Goal: Transaction & Acquisition: Purchase product/service

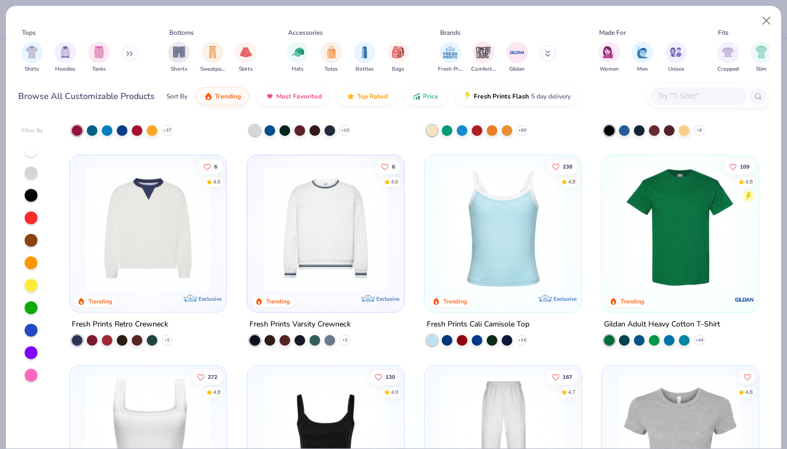
scroll to position [154, 0]
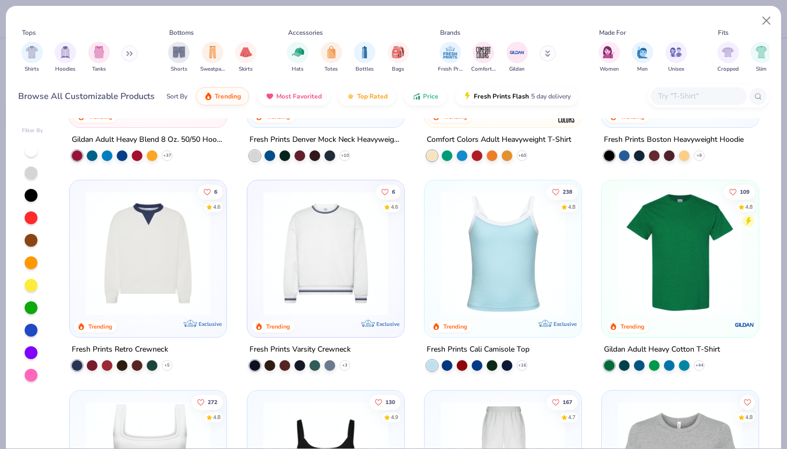
click at [129, 58] on button at bounding box center [130, 54] width 16 height 16
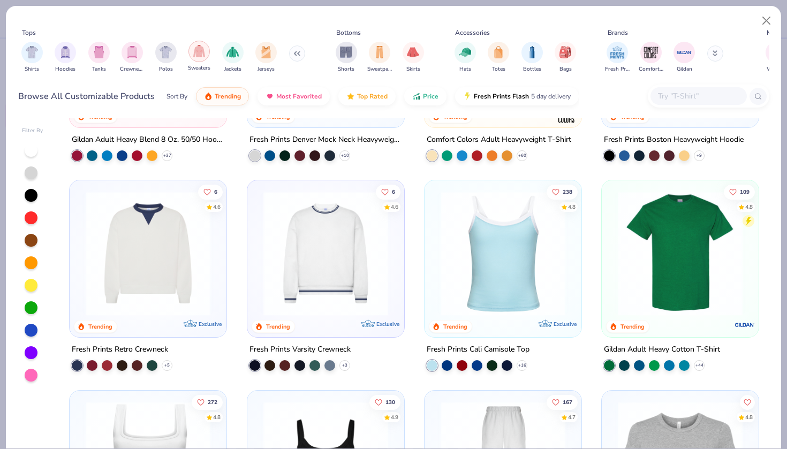
click at [201, 57] on img "filter for Sweaters" at bounding box center [199, 51] width 12 height 12
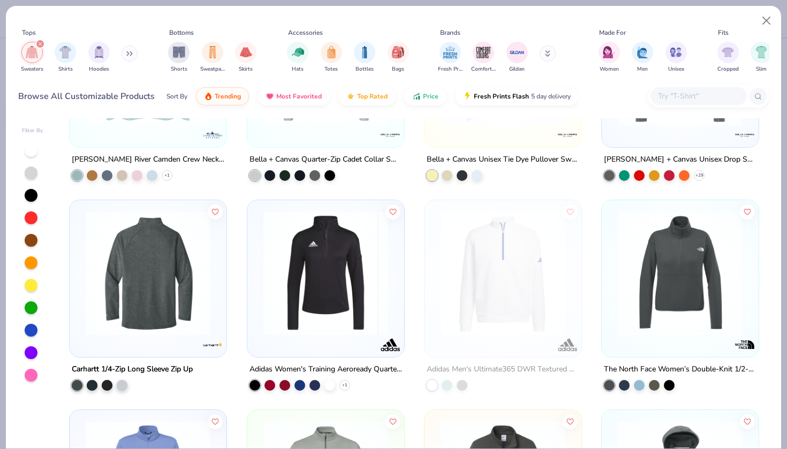
scroll to position [1782, 0]
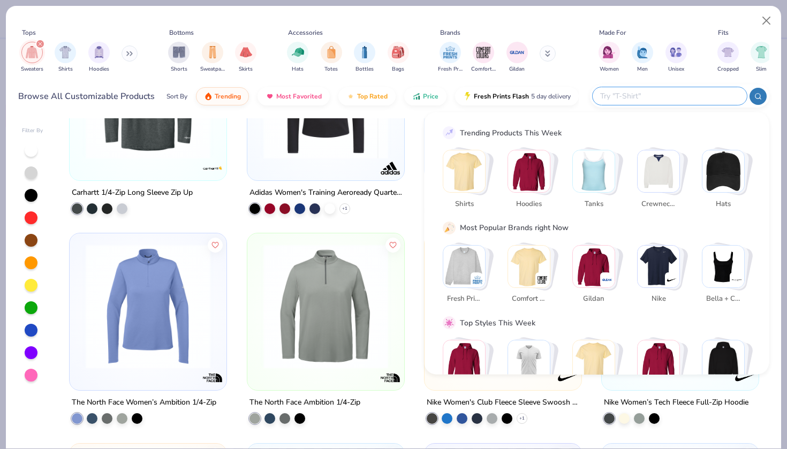
click at [703, 100] on input "text" at bounding box center [669, 96] width 140 height 12
type input "long sleeve"
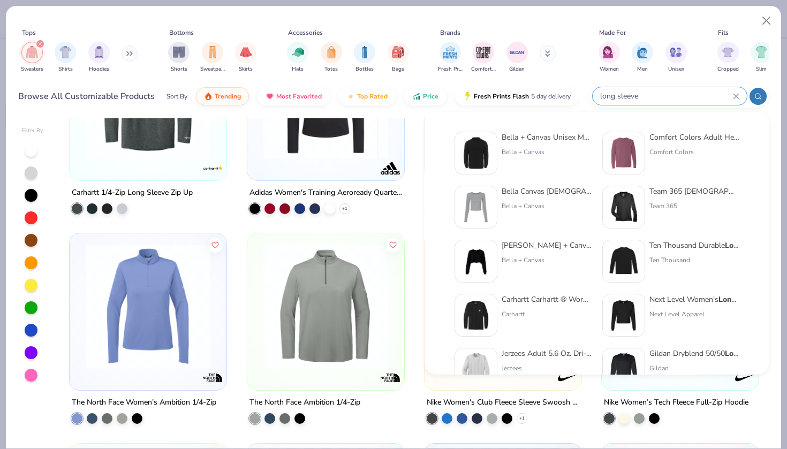
click at [754, 106] on div "long sleeve" at bounding box center [679, 96] width 179 height 23
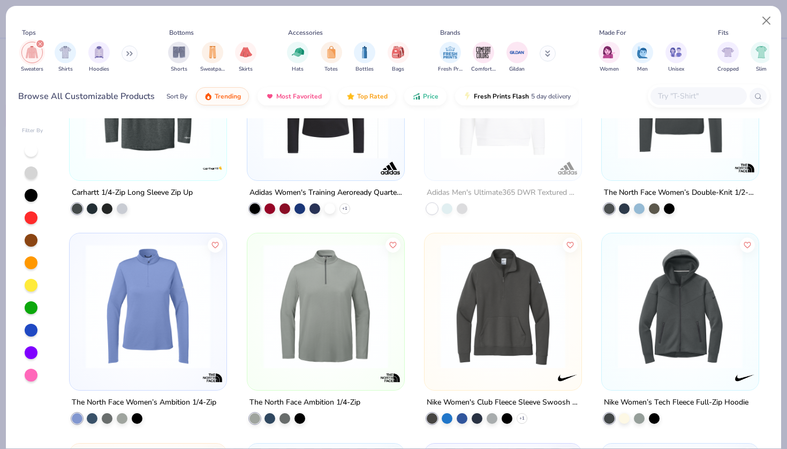
click at [692, 94] on input "text" at bounding box center [698, 96] width 82 height 12
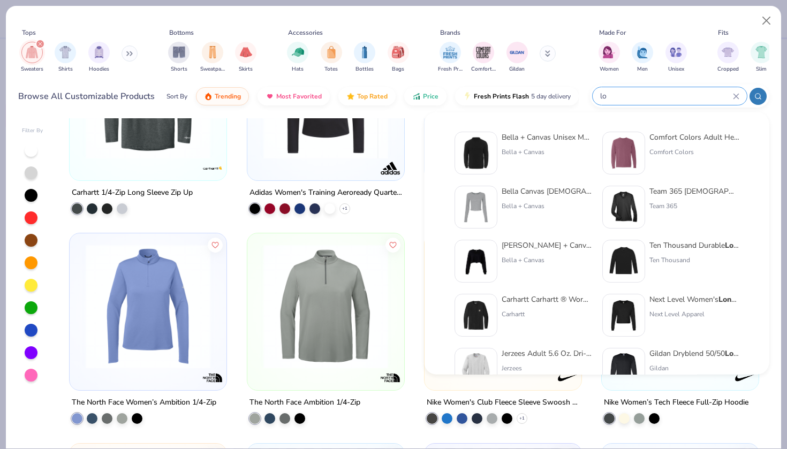
type input "l"
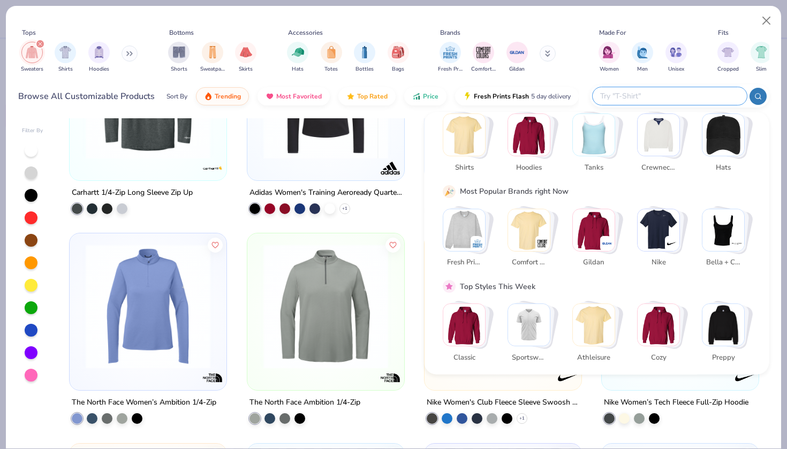
scroll to position [36, 0]
click at [538, 230] on img "Stack Card Button Comfort Colors" at bounding box center [529, 230] width 42 height 42
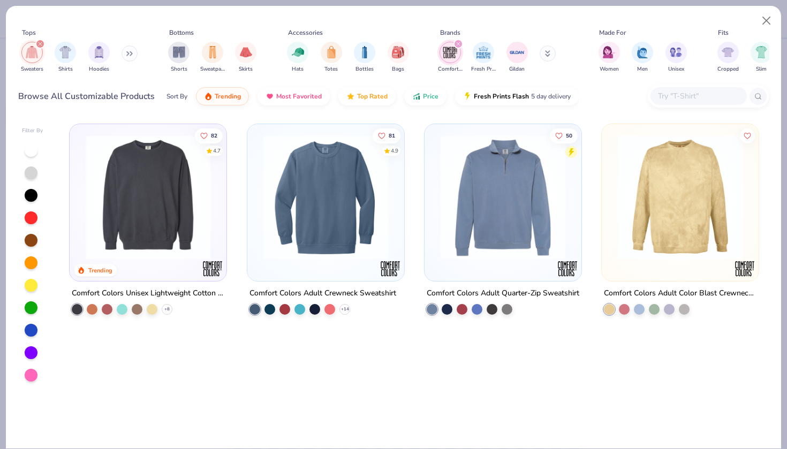
click at [140, 243] on img at bounding box center [148, 197] width 136 height 125
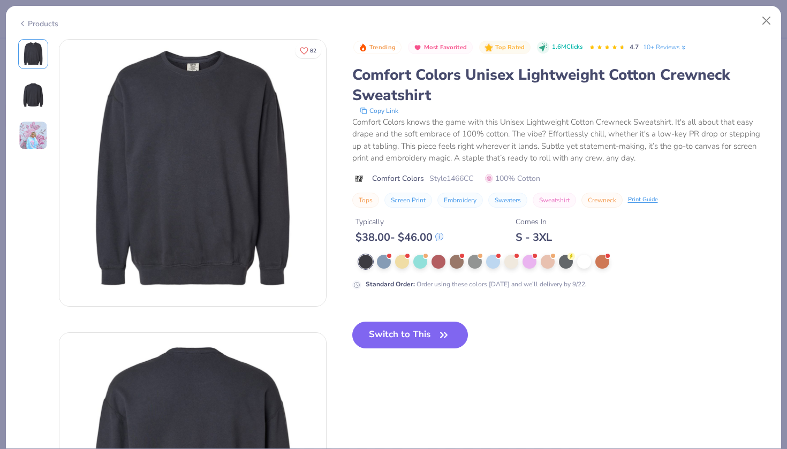
click at [31, 27] on div "Products" at bounding box center [38, 23] width 40 height 11
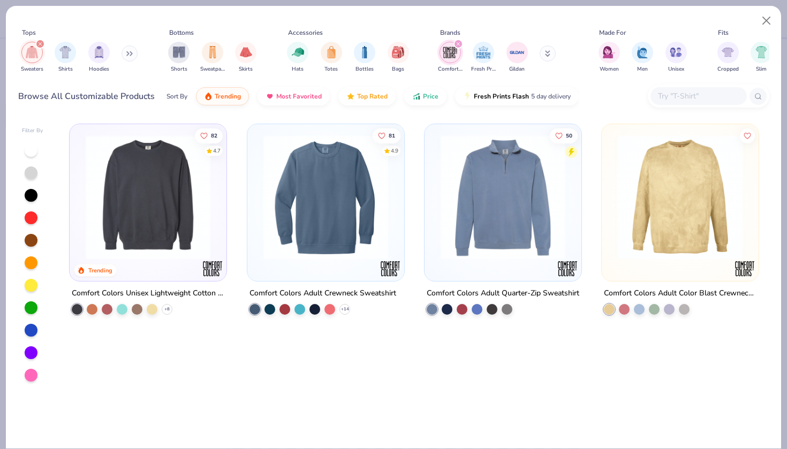
click at [288, 224] on img at bounding box center [326, 197] width 136 height 125
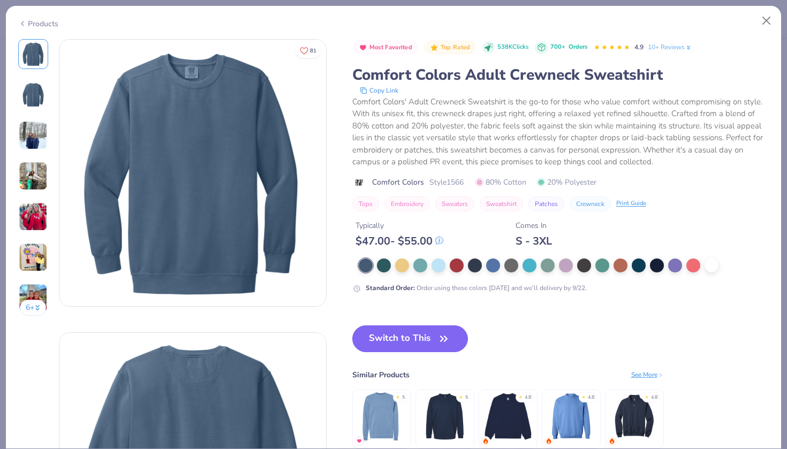
click at [37, 24] on div "Products" at bounding box center [38, 23] width 40 height 11
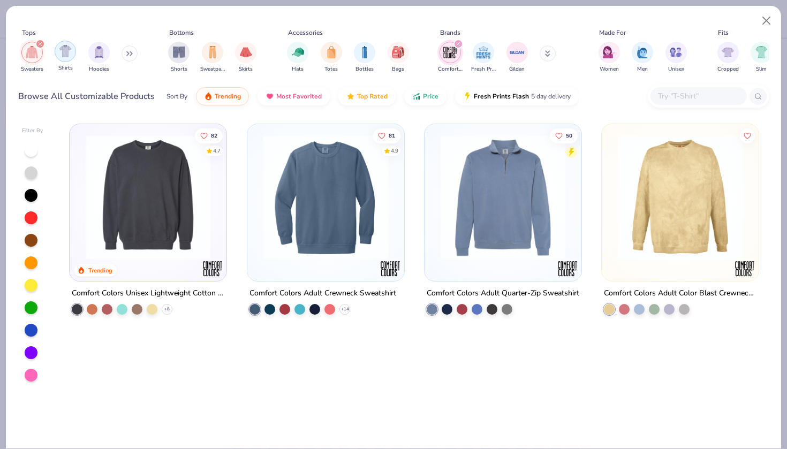
click at [72, 59] on div "filter for Shirts" at bounding box center [65, 51] width 21 height 21
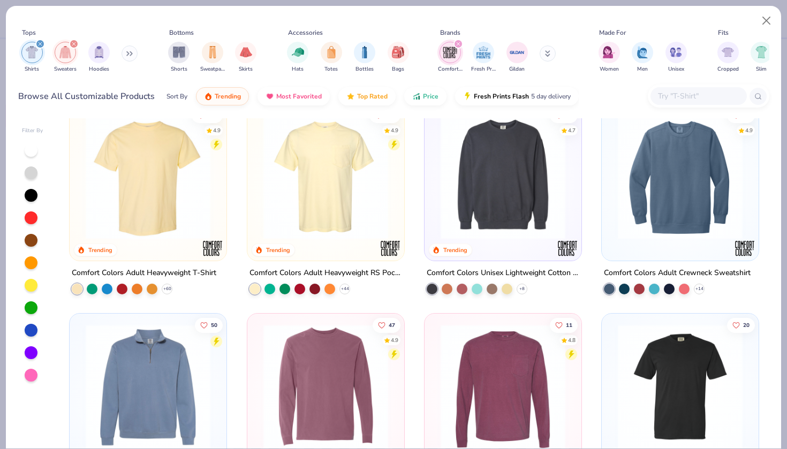
scroll to position [21, 0]
click at [42, 46] on div "filter for Shirts" at bounding box center [40, 44] width 10 height 10
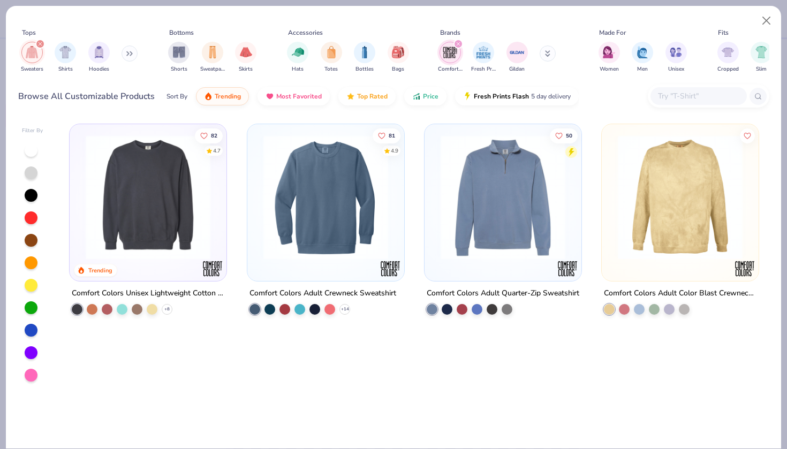
click at [42, 46] on div "filter for Sweaters" at bounding box center [40, 44] width 10 height 10
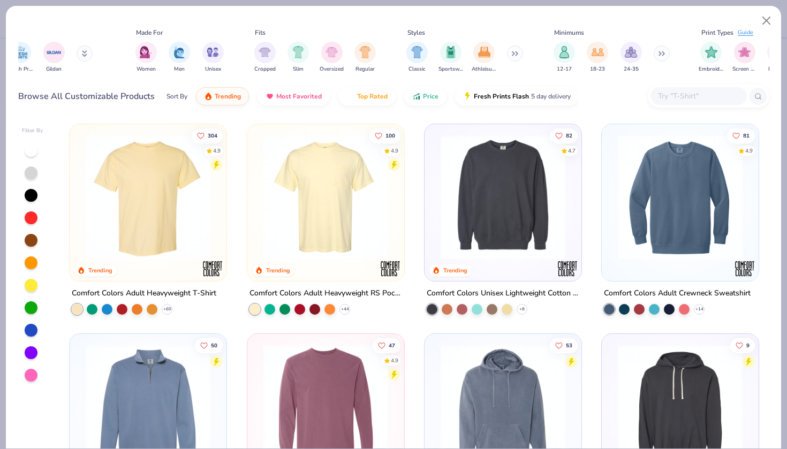
click at [515, 51] on icon at bounding box center [515, 53] width 6 height 5
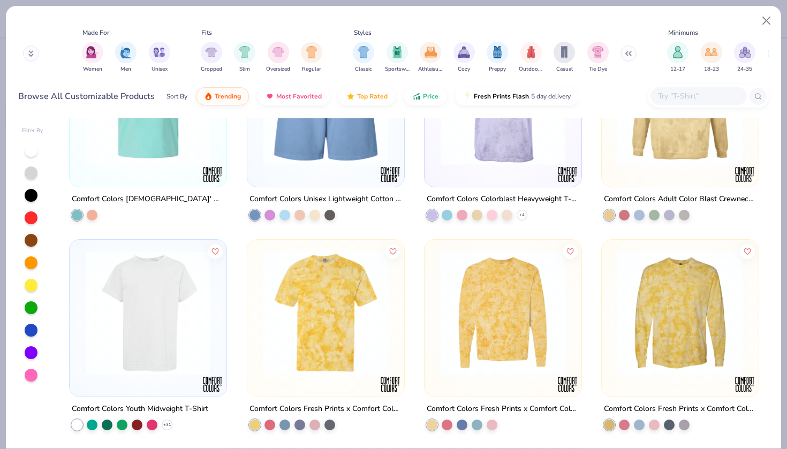
scroll to position [0, 515]
click at [91, 56] on img "filter for Women" at bounding box center [94, 51] width 12 height 12
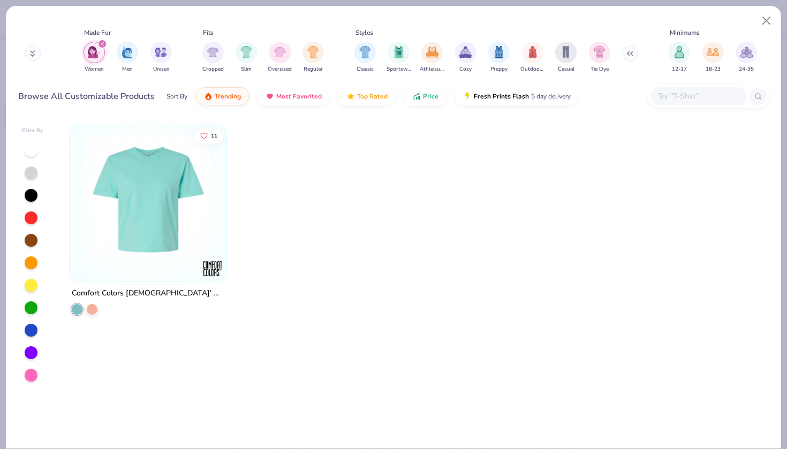
click at [34, 56] on icon at bounding box center [33, 56] width 4 height 2
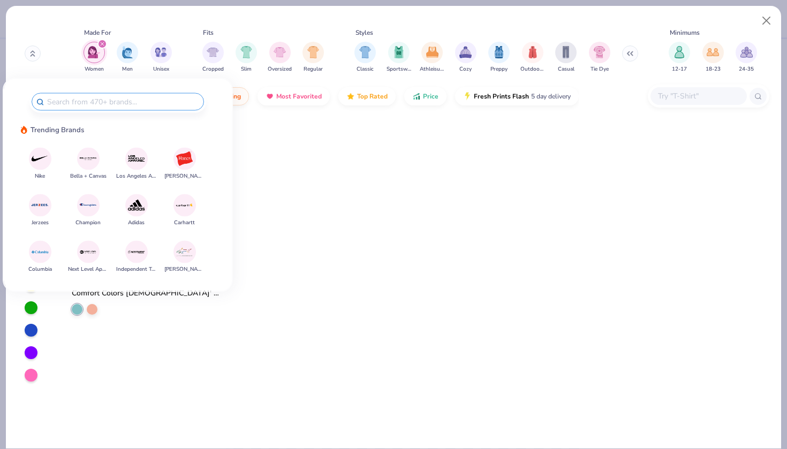
click at [178, 163] on img at bounding box center [184, 158] width 19 height 19
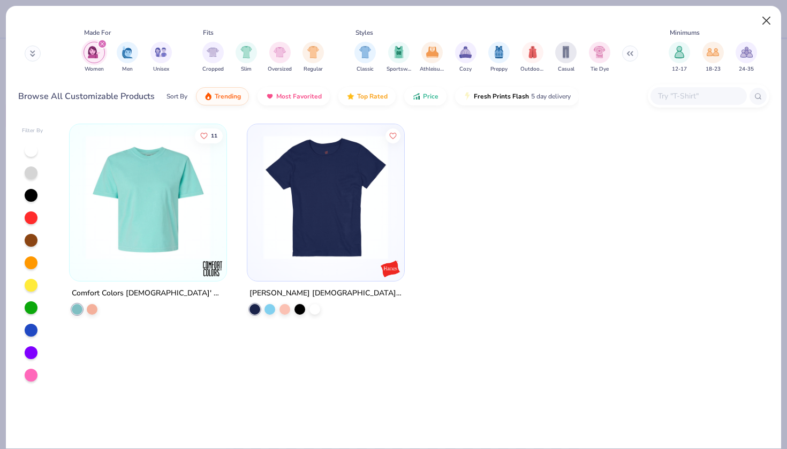
click at [761, 24] on button "Close" at bounding box center [767, 21] width 20 height 20
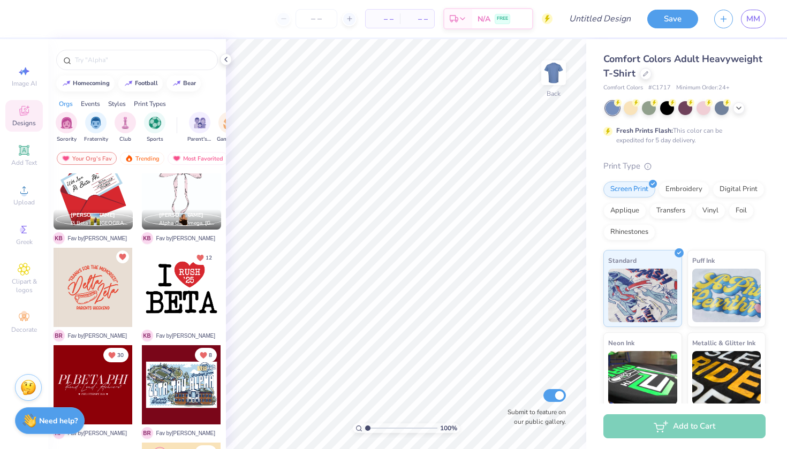
scroll to position [430, 0]
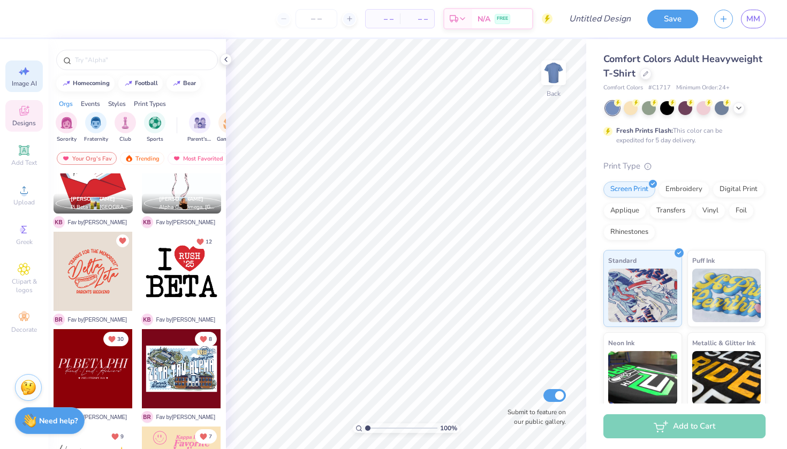
click at [27, 84] on span "Image AI" at bounding box center [24, 83] width 25 height 9
select select "4"
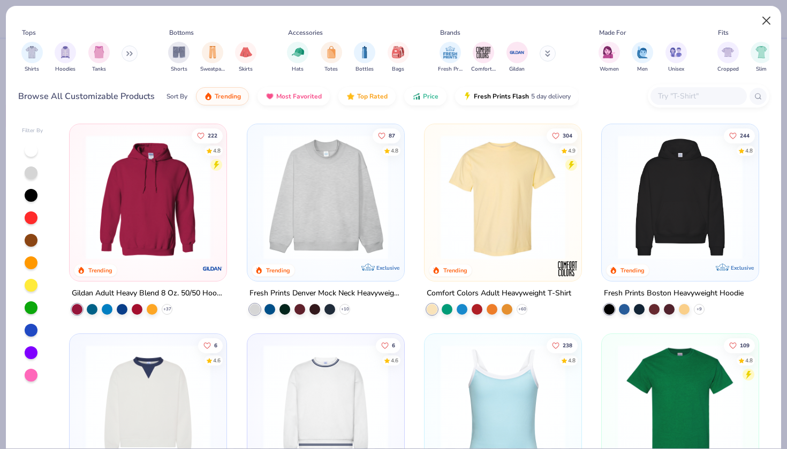
click at [768, 24] on button "Close" at bounding box center [767, 21] width 20 height 20
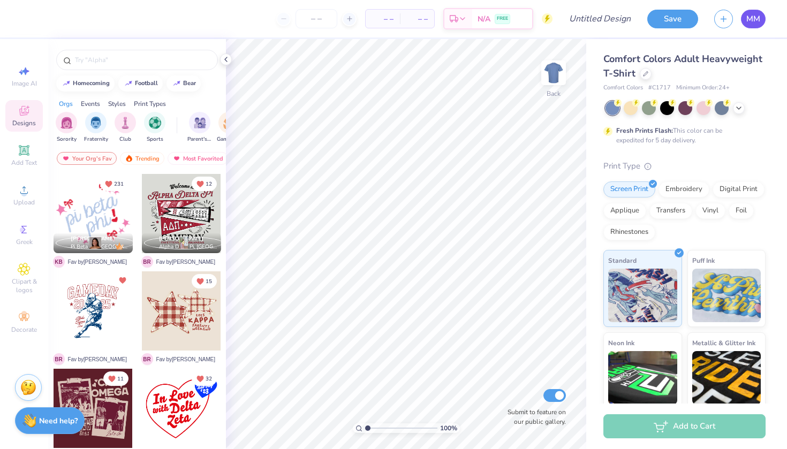
click at [759, 18] on span "MM" at bounding box center [754, 19] width 14 height 12
click at [760, 20] on span "MM" at bounding box center [754, 19] width 14 height 12
click at [756, 11] on link "MM" at bounding box center [753, 19] width 25 height 19
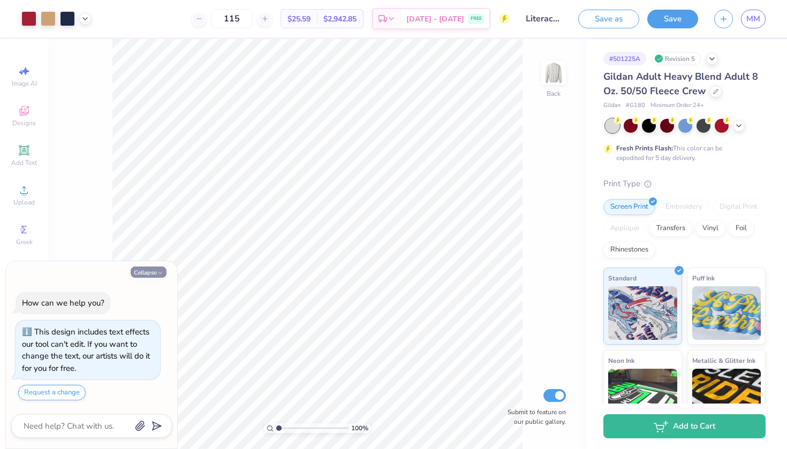
click at [151, 275] on button "Collapse" at bounding box center [149, 272] width 36 height 11
type textarea "x"
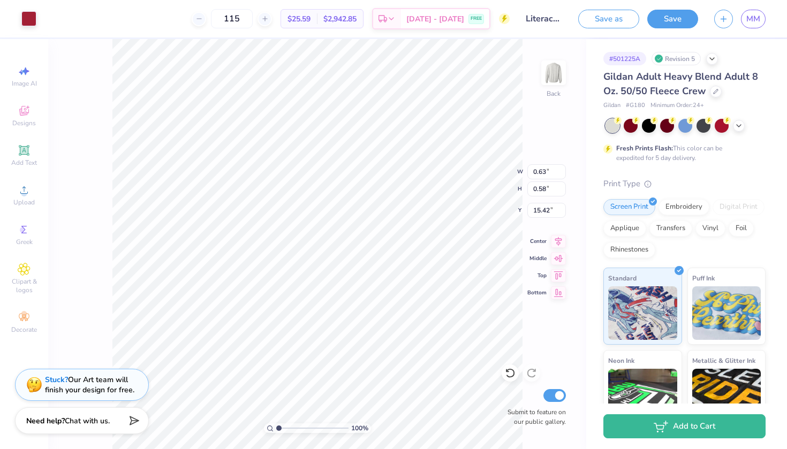
type input "0.39"
type input "0.43"
type input "15.50"
type input "0.44"
type input "0.58"
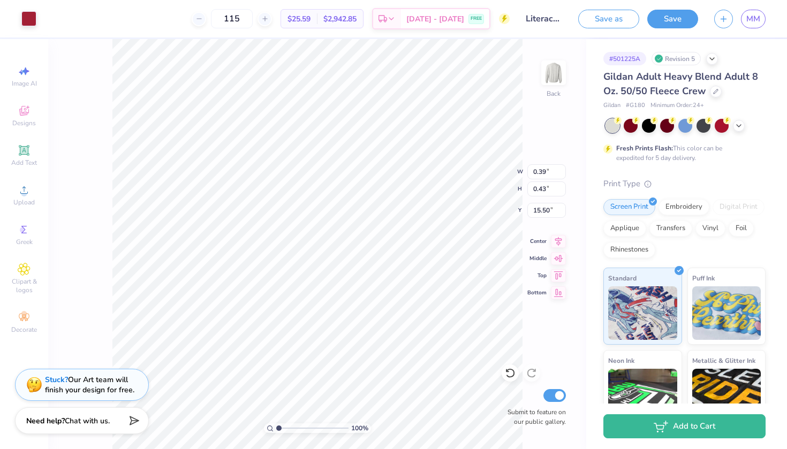
type input "15.42"
type input "2.25"
type input "0.60"
type input "12.03"
click at [736, 126] on icon at bounding box center [739, 125] width 9 height 9
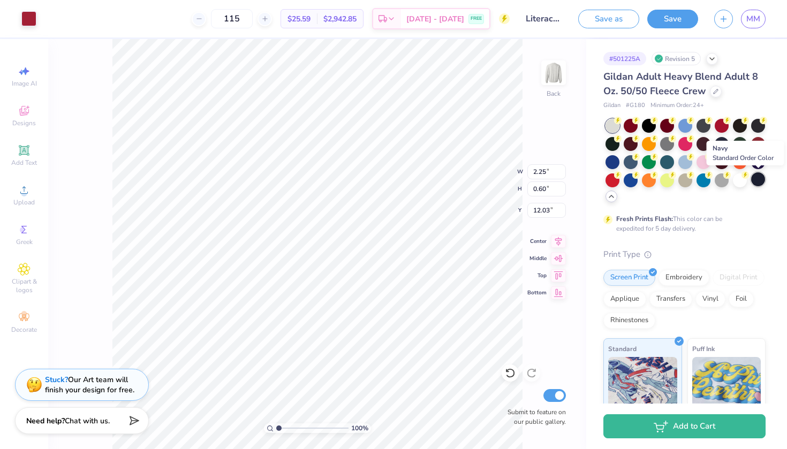
click at [757, 182] on div at bounding box center [758, 179] width 14 height 14
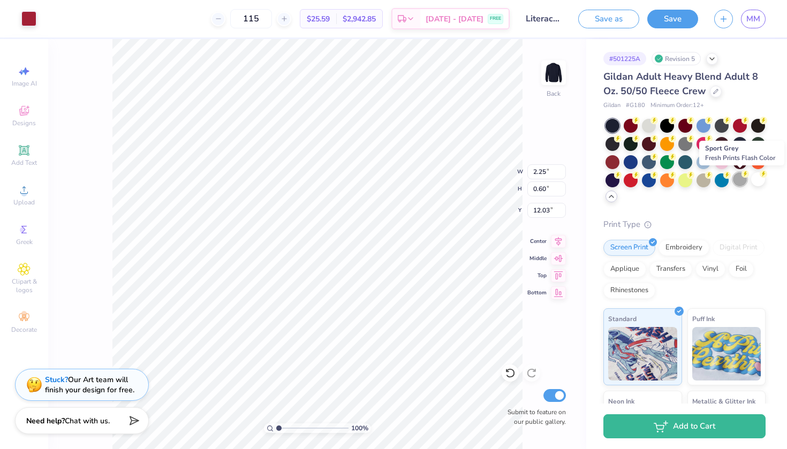
click at [742, 182] on div at bounding box center [740, 179] width 14 height 14
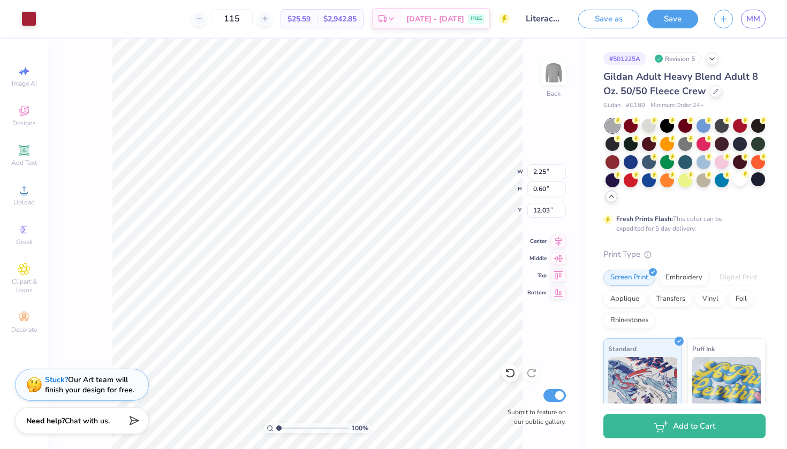
click at [607, 125] on div at bounding box center [613, 126] width 14 height 14
click at [612, 126] on div at bounding box center [613, 126] width 14 height 14
click at [652, 127] on div at bounding box center [649, 125] width 14 height 14
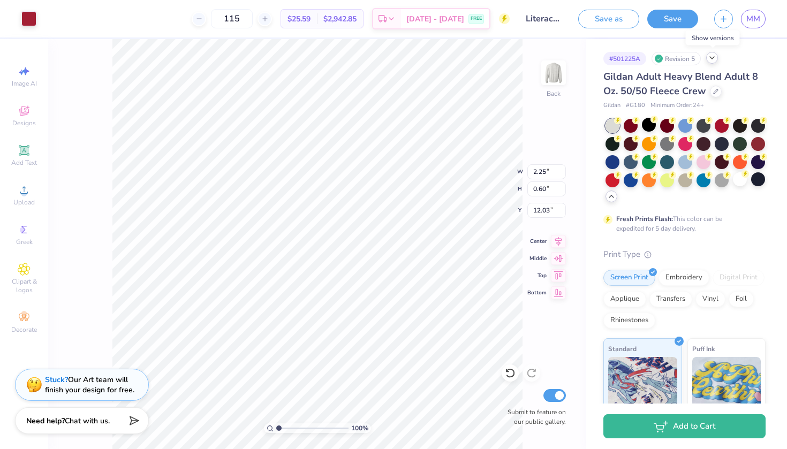
click at [715, 59] on icon at bounding box center [712, 58] width 9 height 9
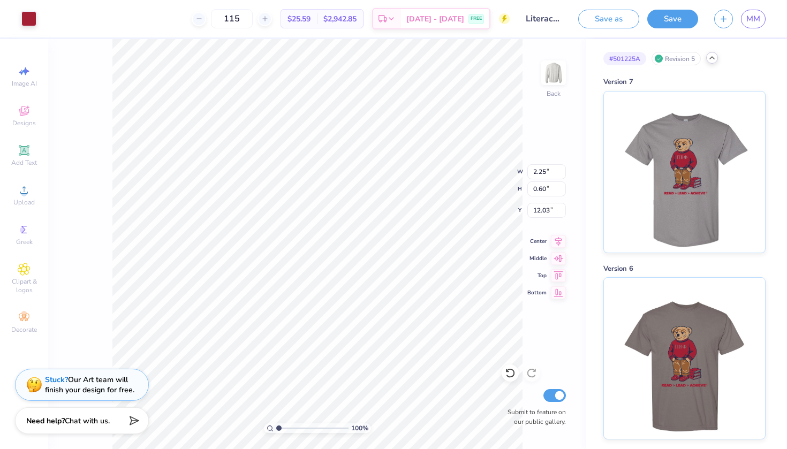
click at [715, 59] on icon at bounding box center [712, 58] width 9 height 9
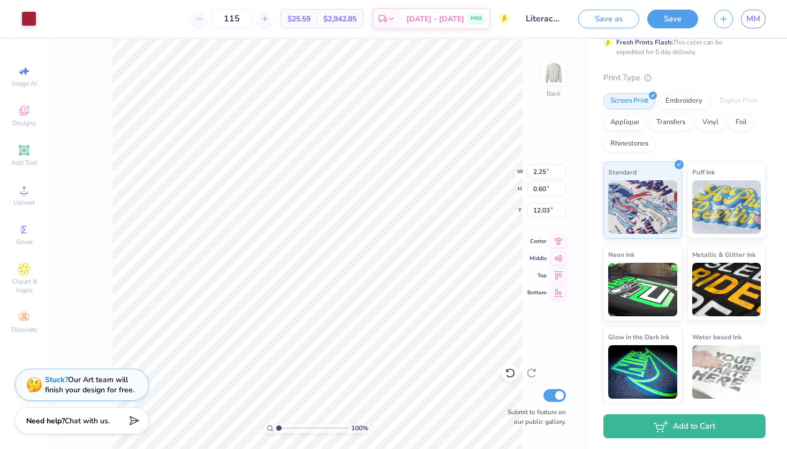
scroll to position [176, 0]
click at [28, 155] on icon at bounding box center [24, 150] width 13 height 13
type input "5.89"
type input "1.71"
type input "11.02"
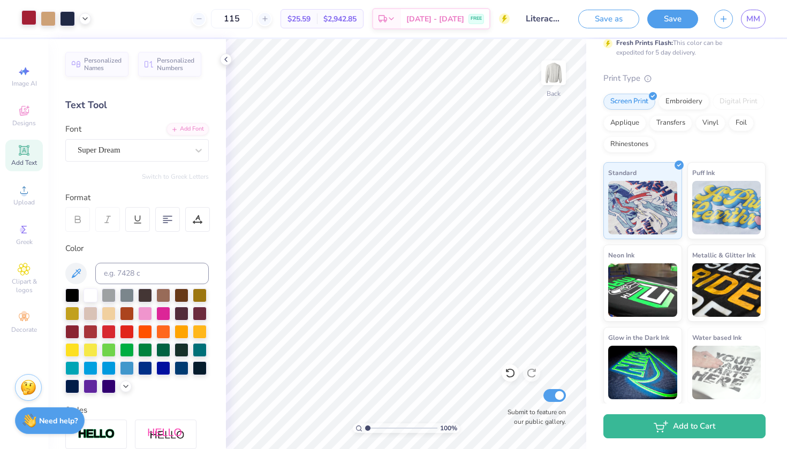
click at [27, 22] on div at bounding box center [28, 17] width 15 height 15
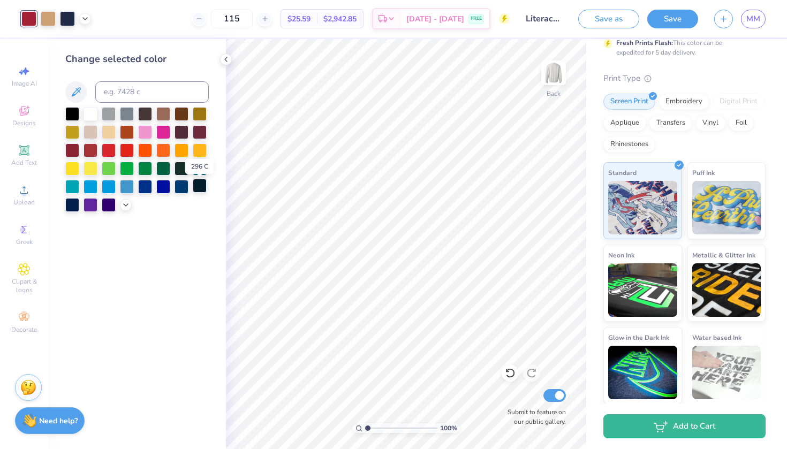
click at [201, 187] on div at bounding box center [200, 186] width 14 height 14
click at [106, 154] on div at bounding box center [109, 149] width 14 height 14
click at [111, 151] on div at bounding box center [109, 149] width 14 height 14
click at [86, 151] on div at bounding box center [91, 149] width 14 height 14
click at [109, 209] on div at bounding box center [109, 204] width 14 height 14
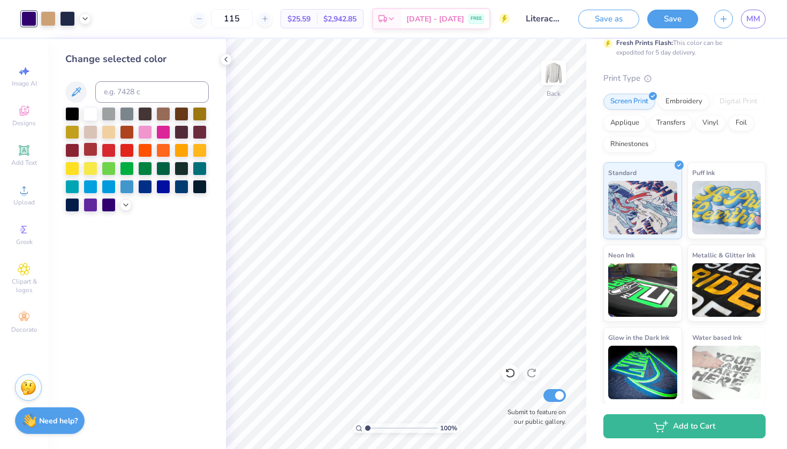
click at [86, 153] on div at bounding box center [91, 149] width 14 height 14
click at [27, 91] on div "Image AI" at bounding box center [23, 77] width 37 height 32
select select "4"
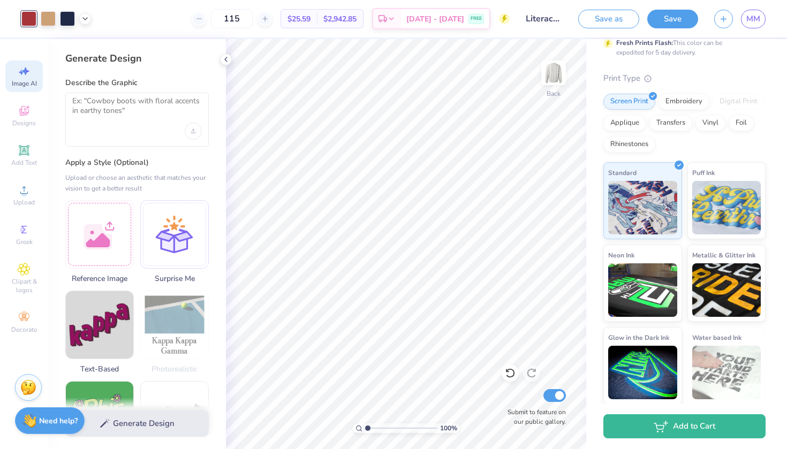
click at [129, 130] on div at bounding box center [137, 120] width 144 height 54
click at [101, 106] on textarea at bounding box center [137, 109] width 130 height 27
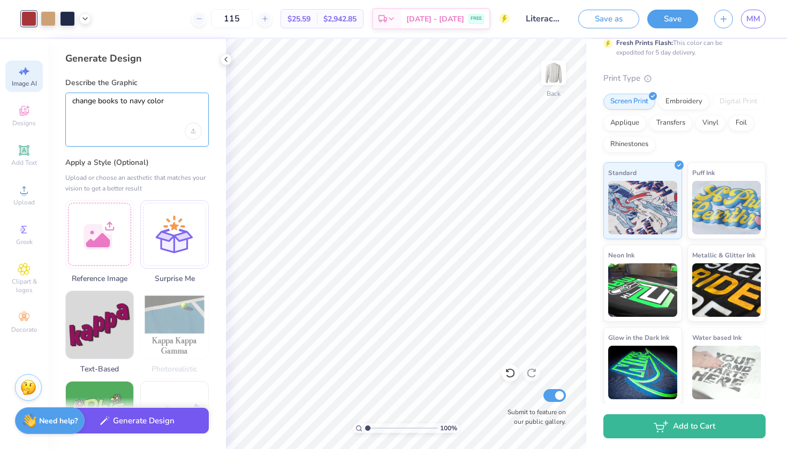
scroll to position [0, 0]
type textarea "change books to navy color"
click at [170, 422] on button "Generate Design" at bounding box center [137, 421] width 144 height 26
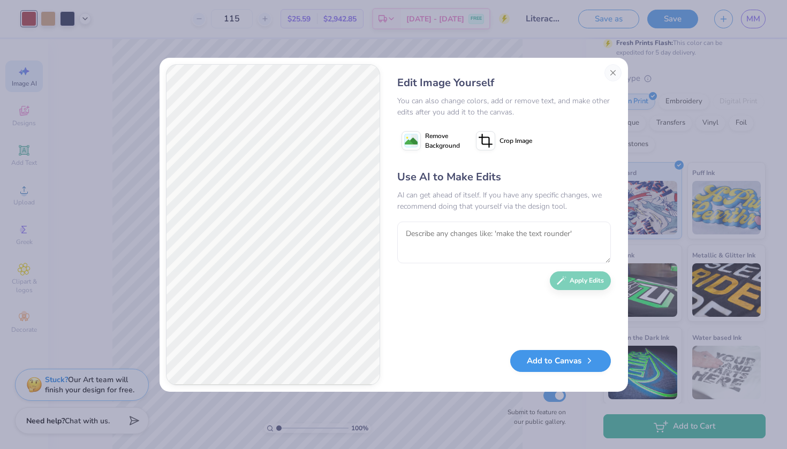
click at [577, 368] on button "Add to Canvas" at bounding box center [560, 361] width 101 height 22
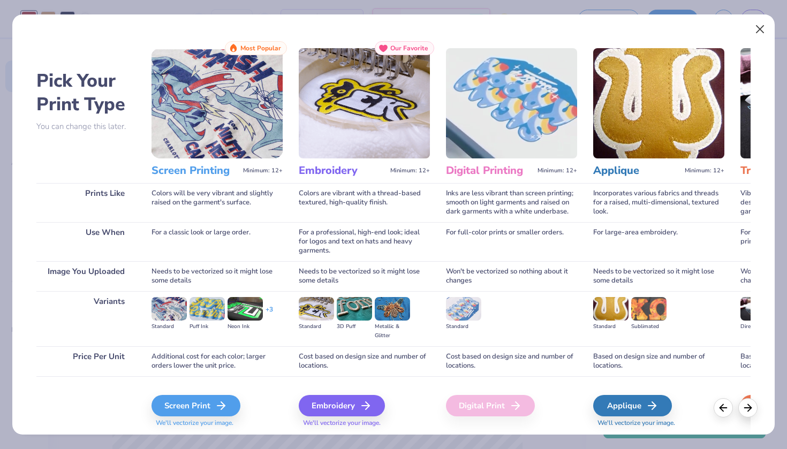
click at [759, 32] on button "Close" at bounding box center [760, 29] width 20 height 20
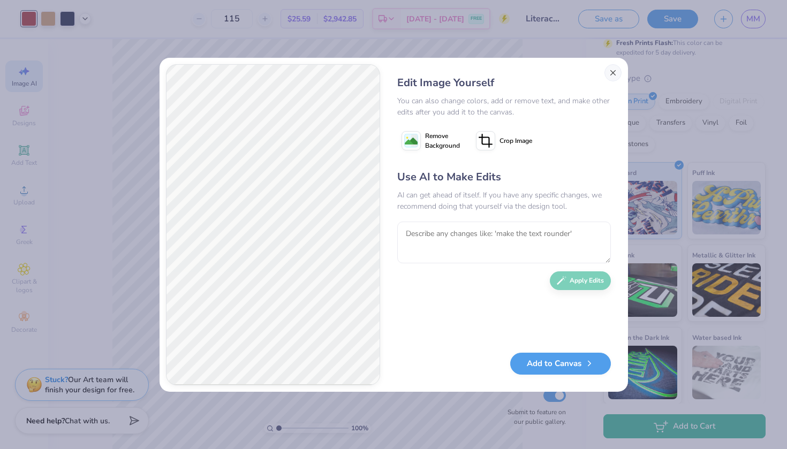
click at [609, 76] on button "Close" at bounding box center [613, 72] width 17 height 17
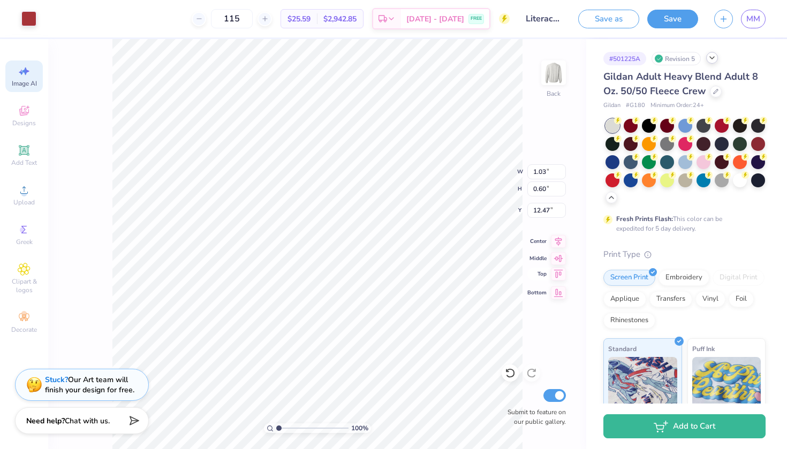
type input "2.25"
type input "12.03"
drag, startPoint x: 253, startPoint y: 24, endPoint x: 243, endPoint y: 21, distance: 10.5
click at [243, 21] on input "115" at bounding box center [232, 18] width 42 height 19
drag, startPoint x: 254, startPoint y: 22, endPoint x: 243, endPoint y: 22, distance: 10.7
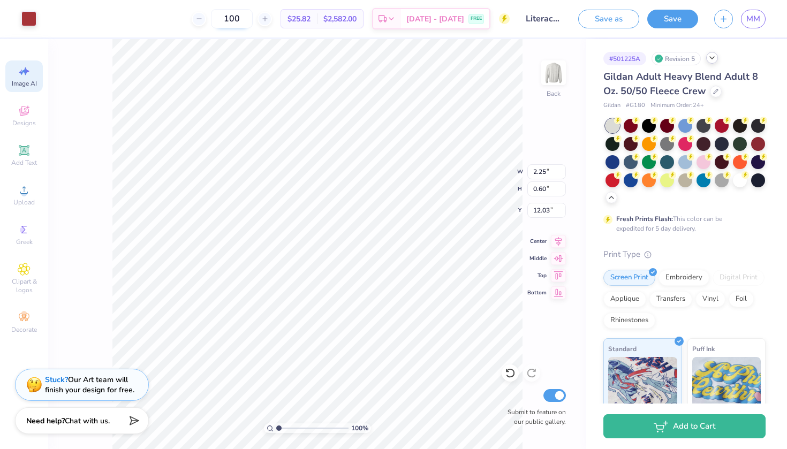
click at [243, 22] on input "100" at bounding box center [232, 18] width 42 height 19
type input "1"
drag, startPoint x: 247, startPoint y: 21, endPoint x: 233, endPoint y: 21, distance: 14.5
click at [233, 21] on input "50" at bounding box center [232, 18] width 42 height 19
drag, startPoint x: 252, startPoint y: 19, endPoint x: 228, endPoint y: 19, distance: 24.1
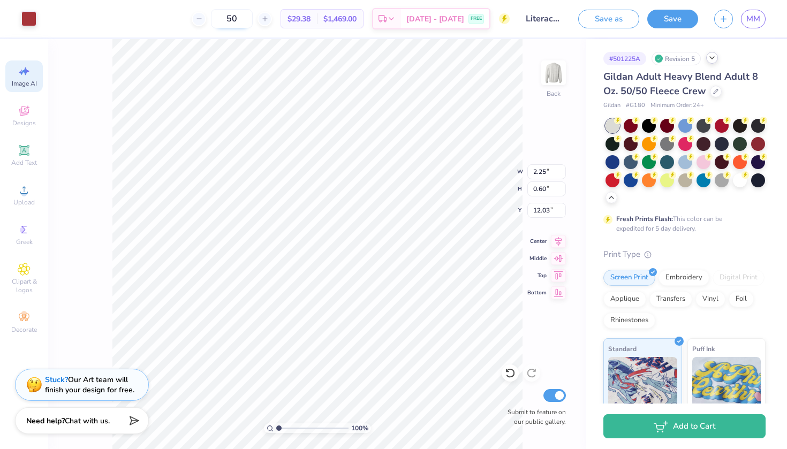
click at [228, 19] on input "50" at bounding box center [232, 18] width 42 height 19
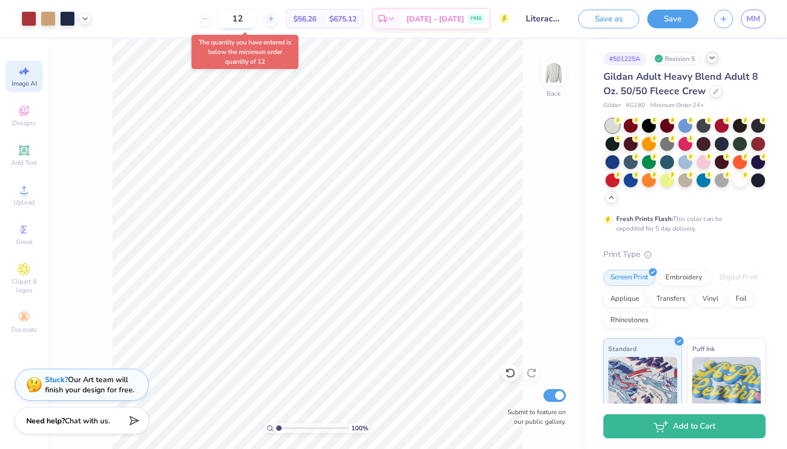
click at [259, 20] on input "12" at bounding box center [238, 18] width 42 height 19
drag, startPoint x: 259, startPoint y: 20, endPoint x: 246, endPoint y: 19, distance: 12.3
click at [246, 19] on input "12" at bounding box center [238, 18] width 42 height 19
click at [531, 86] on div "100 % Back Submit to feature on our public gallery." at bounding box center [317, 244] width 538 height 410
drag, startPoint x: 260, startPoint y: 20, endPoint x: 237, endPoint y: 20, distance: 23.0
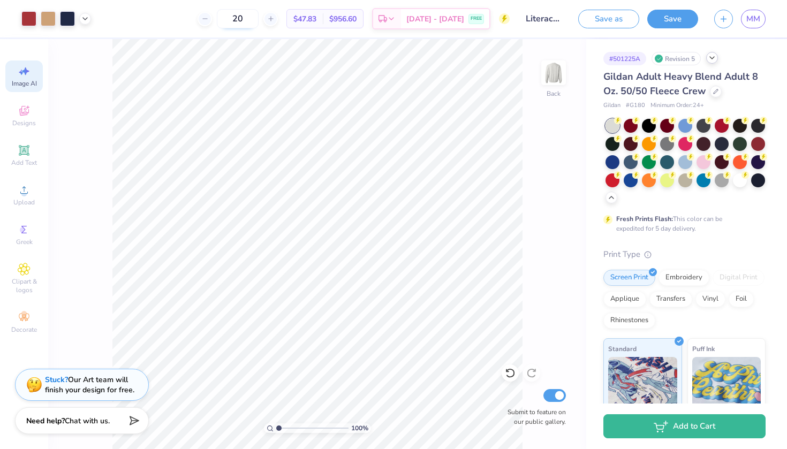
click at [237, 20] on input "20" at bounding box center [238, 18] width 42 height 19
drag, startPoint x: 259, startPoint y: 16, endPoint x: 237, endPoint y: 16, distance: 22.0
click at [239, 16] on input "30" at bounding box center [232, 18] width 42 height 19
type input "50"
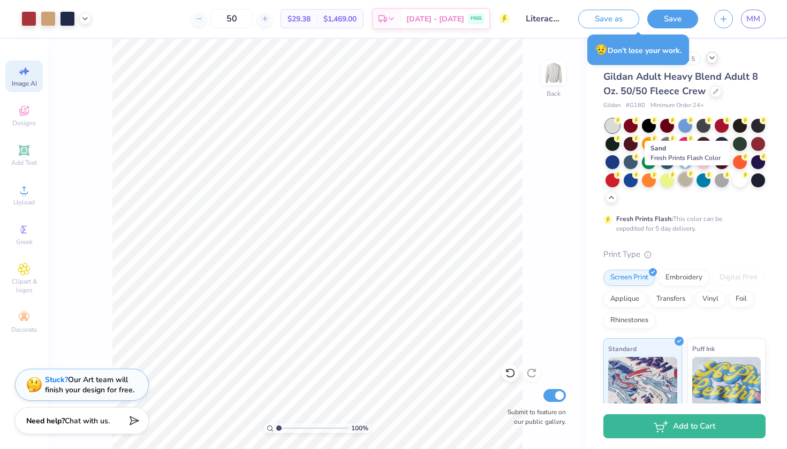
click at [681, 181] on div at bounding box center [686, 179] width 14 height 14
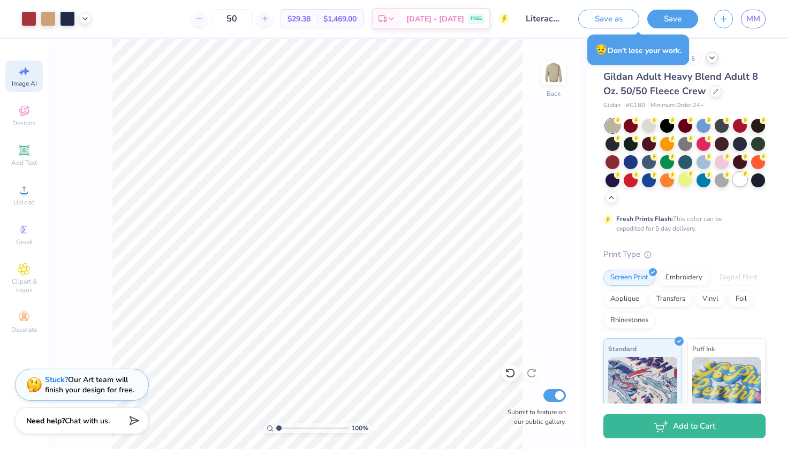
click at [734, 182] on div at bounding box center [740, 179] width 14 height 14
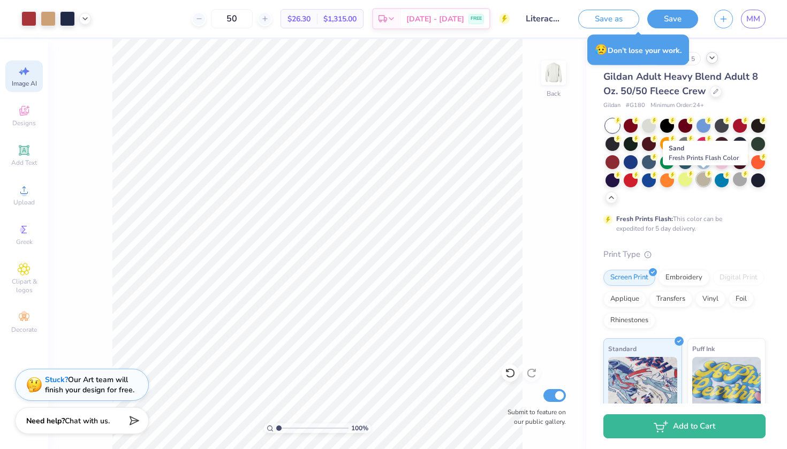
click at [703, 182] on div at bounding box center [704, 179] width 14 height 14
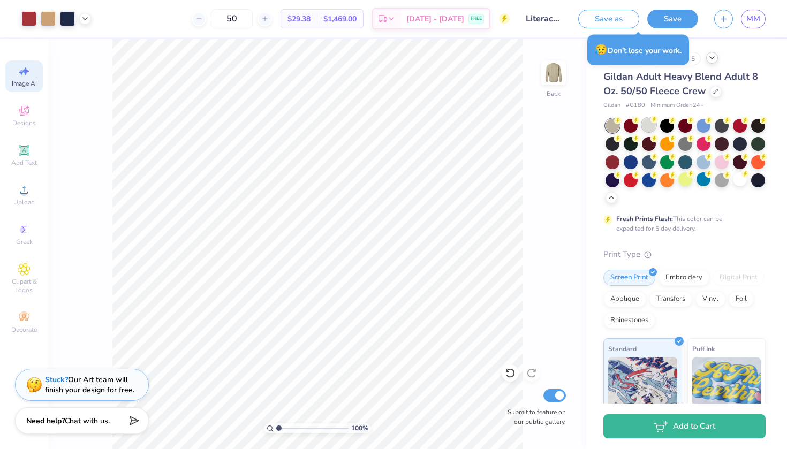
click at [652, 126] on div at bounding box center [649, 125] width 14 height 14
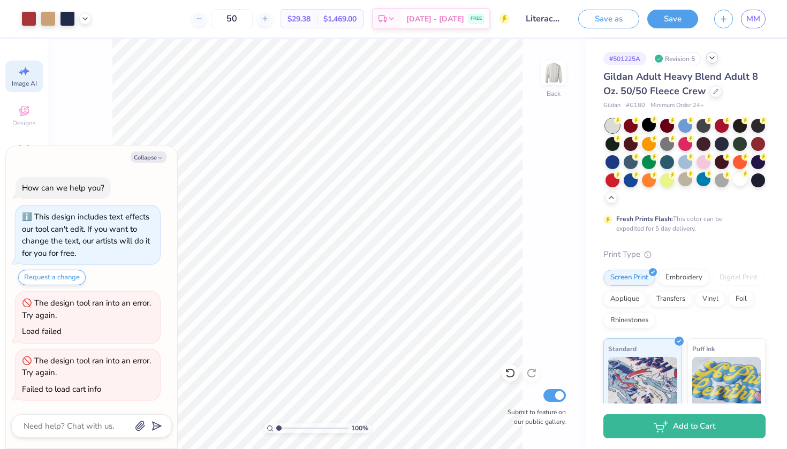
click at [103, 118] on div "100 % Back Submit to feature on our public gallery." at bounding box center [317, 244] width 538 height 410
click at [157, 161] on icon "button" at bounding box center [160, 158] width 6 height 6
type textarea "x"
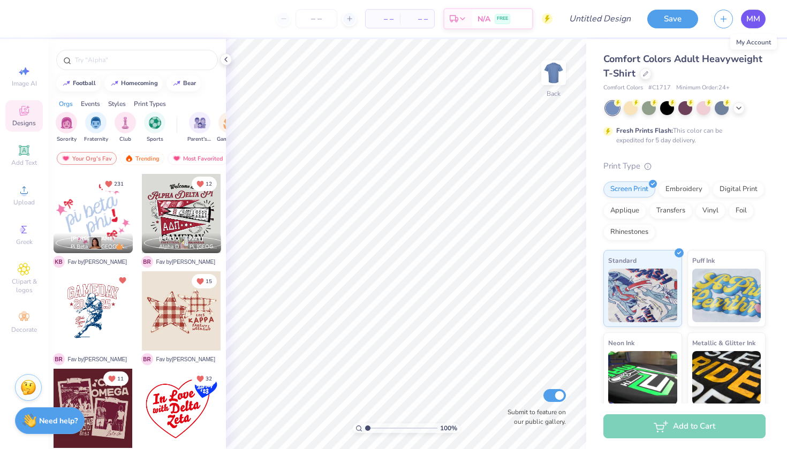
click at [760, 20] on span "MM" at bounding box center [754, 19] width 14 height 12
